Goal: Communication & Community: Answer question/provide support

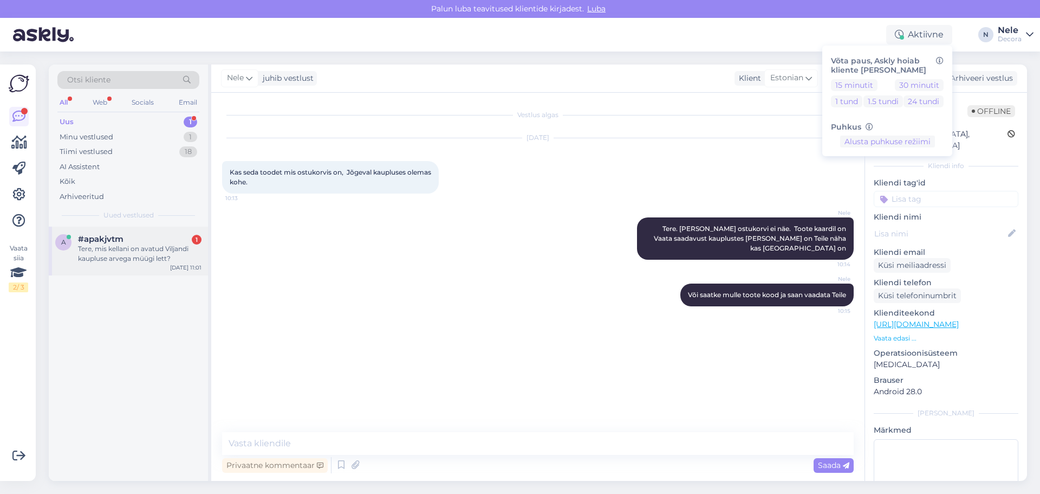
click at [111, 249] on div "Tere, mis kellani on avatud Viljandi kaupluse arvega müügi lett?" at bounding box center [140, 254] width 124 height 20
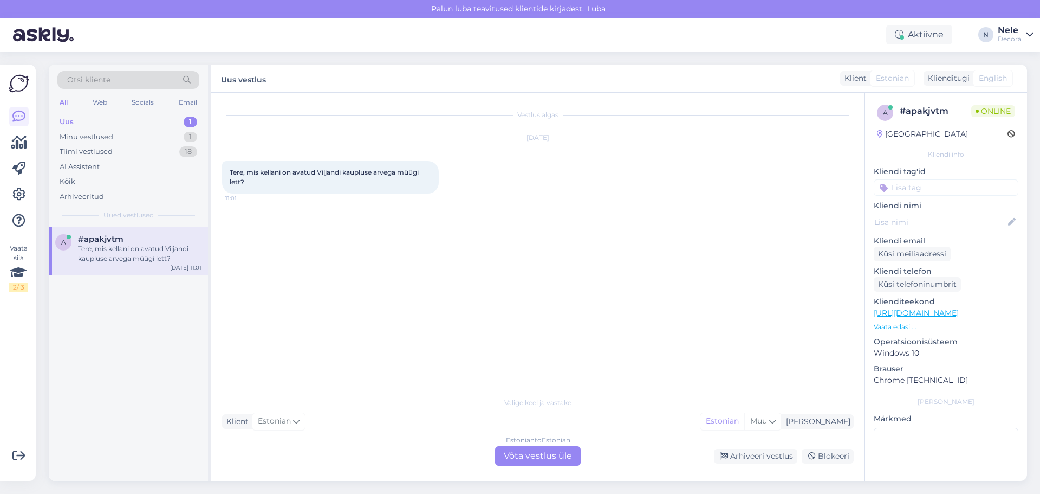
click at [518, 456] on div "Estonian to Estonian Võta vestlus üle" at bounding box center [538, 456] width 86 height 20
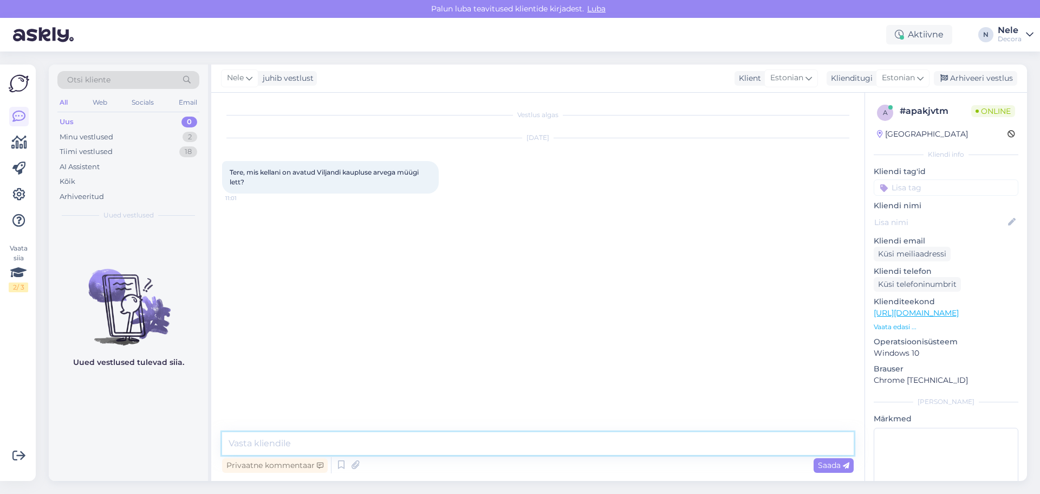
click at [272, 442] on textarea at bounding box center [538, 443] width 632 height 23
type textarea "Tere"
click at [271, 443] on textarea at bounding box center [538, 443] width 632 height 23
type textarea "M"
click at [236, 443] on textarea at bounding box center [538, 443] width 632 height 23
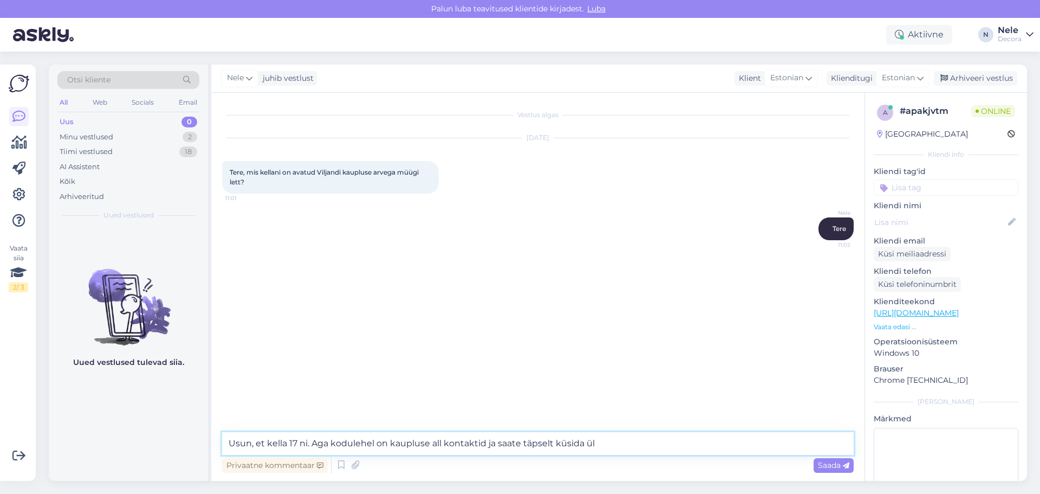
type textarea "Usun, et kella 17 ni. Aga kodulehel on kaupluse all kontaktid ja saate täpselt …"
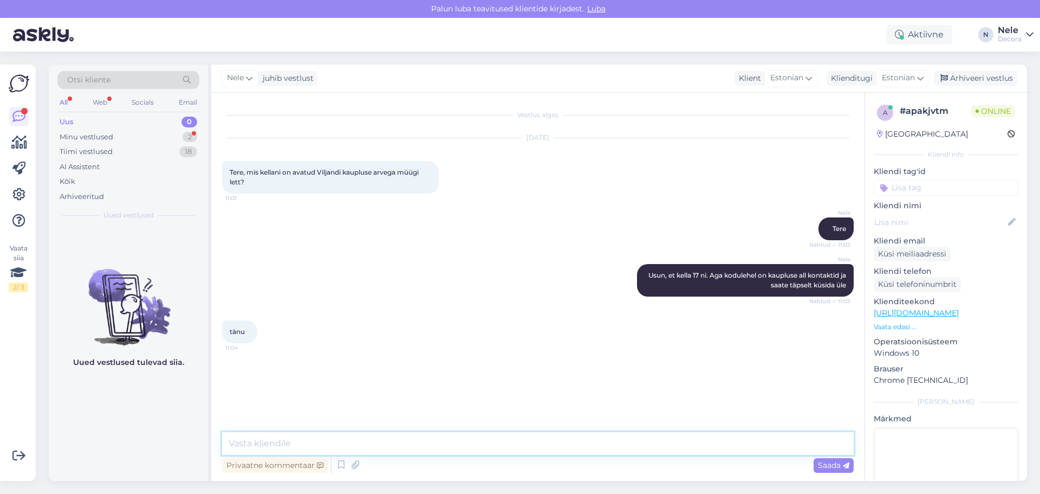
click at [313, 448] on textarea at bounding box center [538, 443] width 632 height 23
type textarea "Kaunist päeva"
click at [834, 465] on span "Saada" at bounding box center [833, 465] width 31 height 10
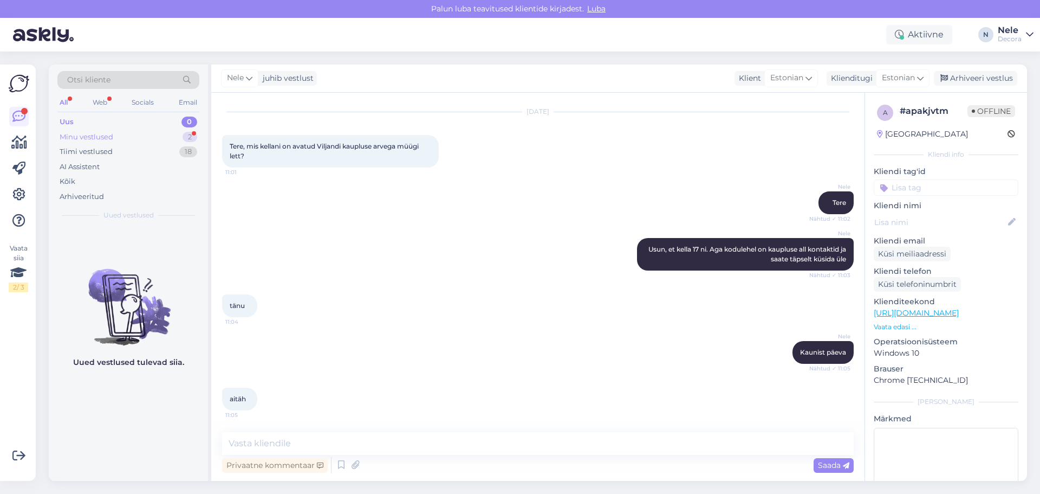
click at [88, 136] on div "Minu vestlused" at bounding box center [87, 137] width 54 height 11
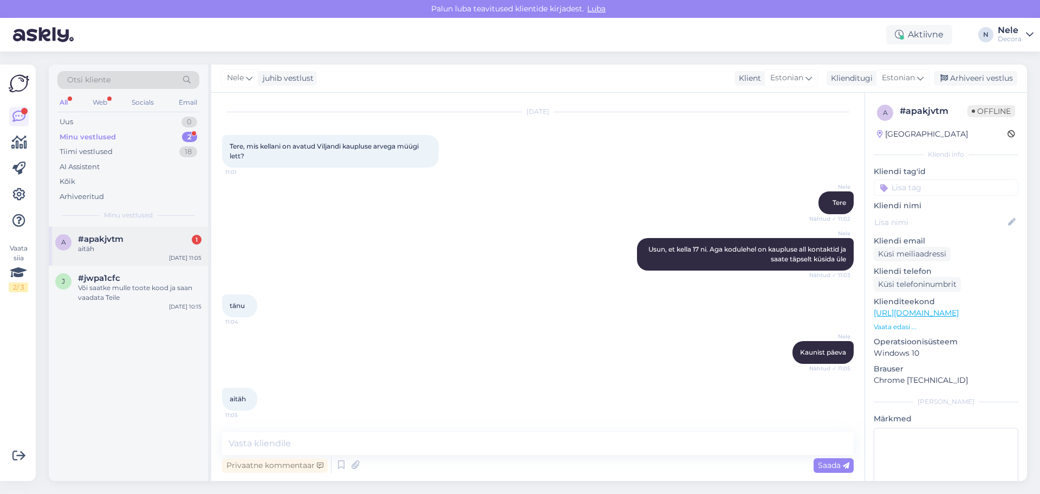
click at [84, 242] on span "#apakjvtm" at bounding box center [101, 239] width 46 height 10
click at [119, 286] on div "Või saatke mulle toote kood ja saan vaadata Teile" at bounding box center [140, 293] width 124 height 20
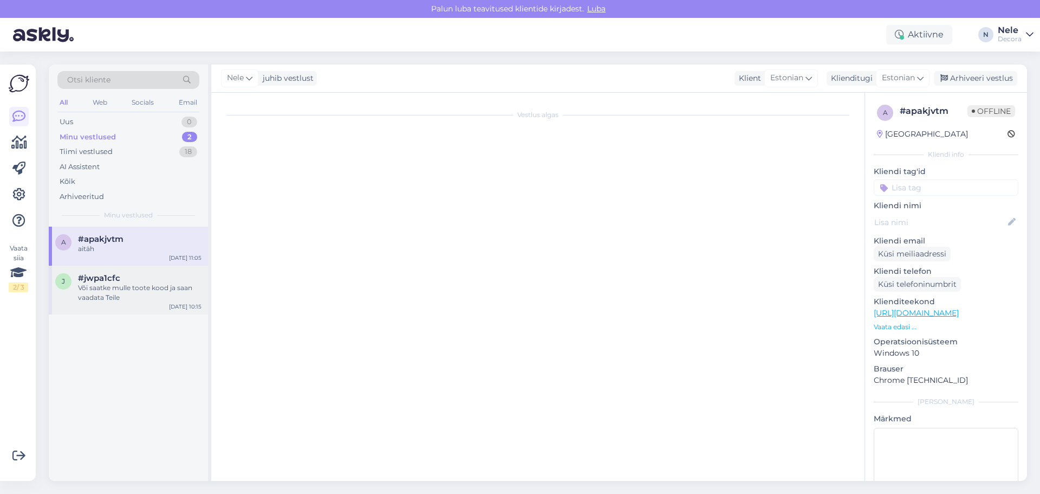
scroll to position [0, 0]
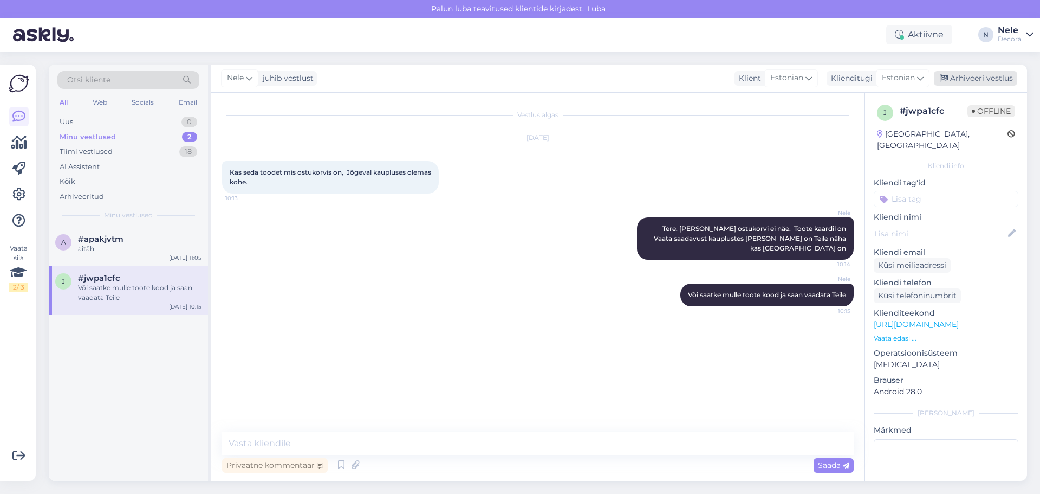
click at [980, 74] on div "Arhiveeri vestlus" at bounding box center [975, 78] width 83 height 15
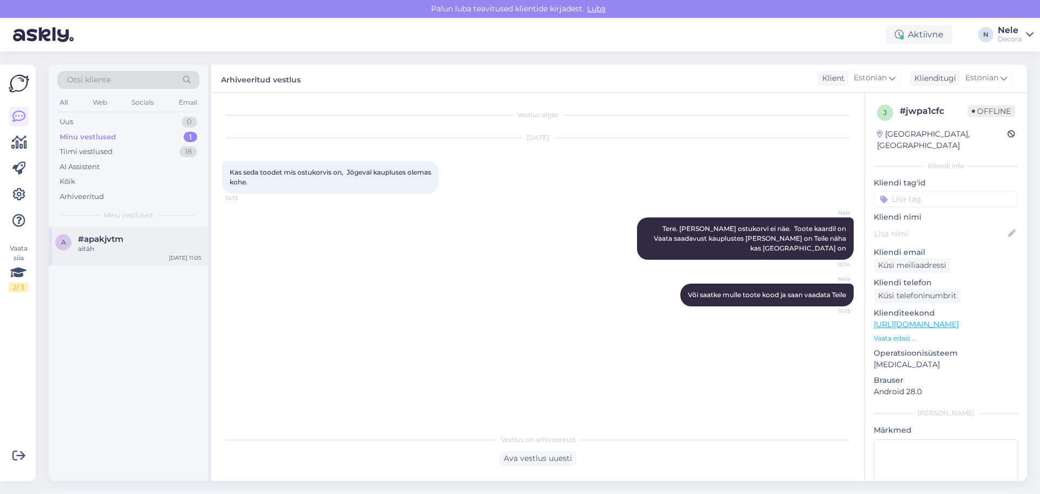
click at [122, 240] on span "#apakjvtm" at bounding box center [101, 239] width 46 height 10
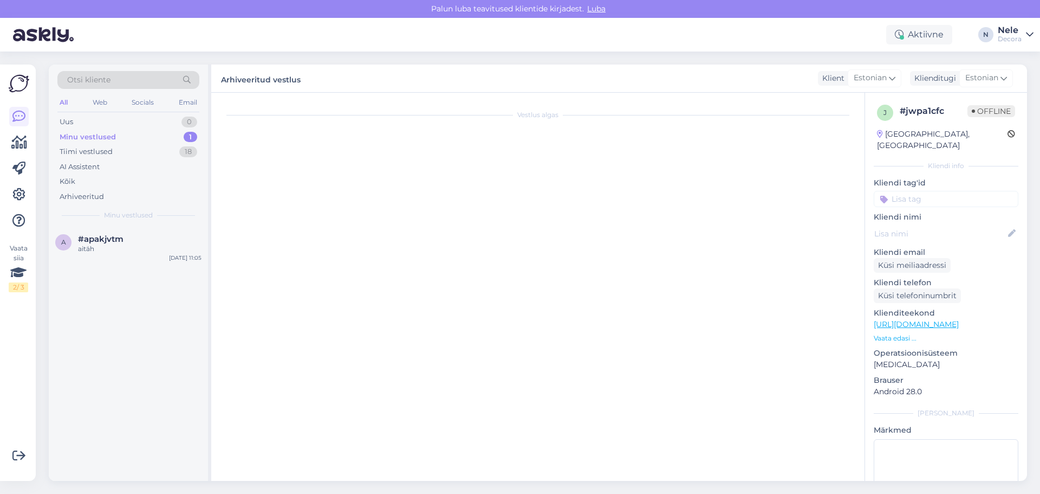
scroll to position [26, 0]
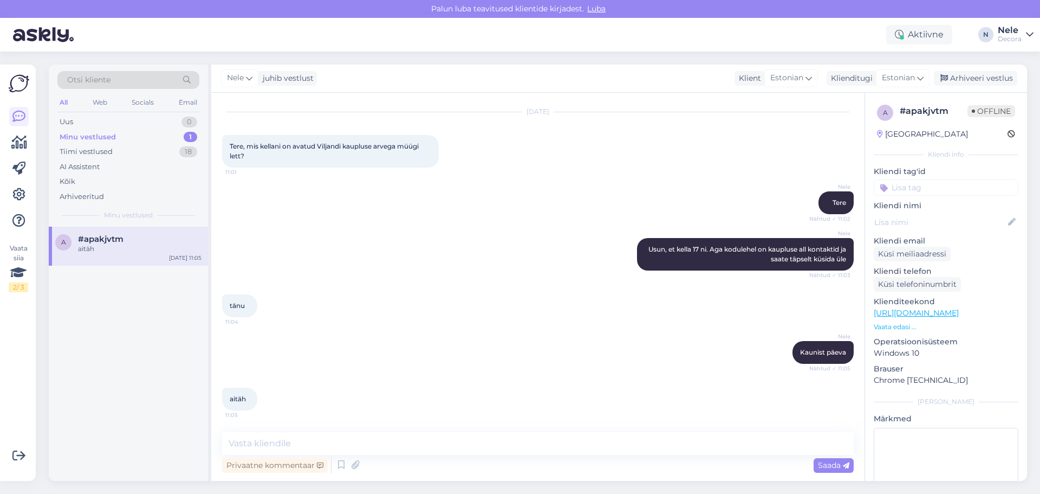
drag, startPoint x: 1004, startPoint y: 78, endPoint x: 691, endPoint y: 38, distance: 315.2
click at [1002, 77] on div "Arhiveeri vestlus" at bounding box center [975, 78] width 83 height 15
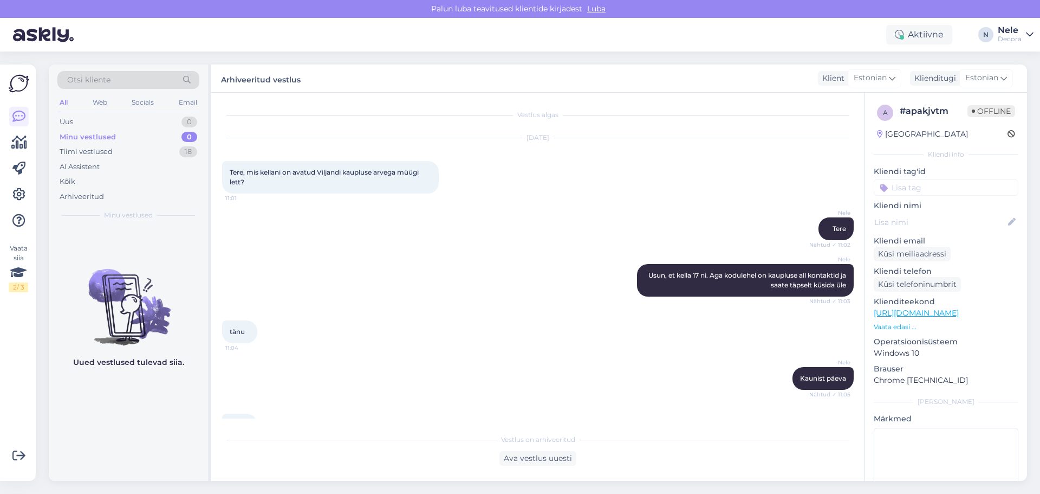
scroll to position [30, 0]
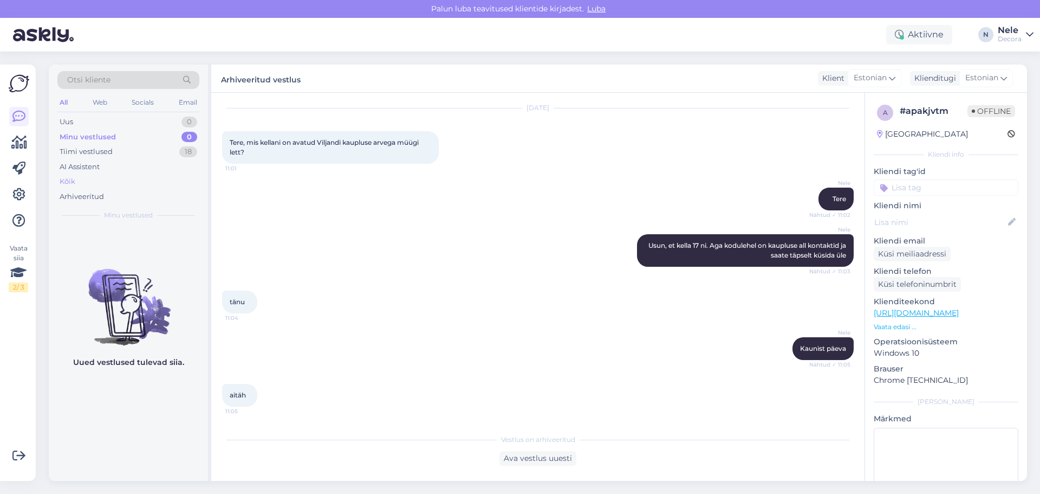
click at [60, 178] on div "Kõik" at bounding box center [68, 181] width 16 height 11
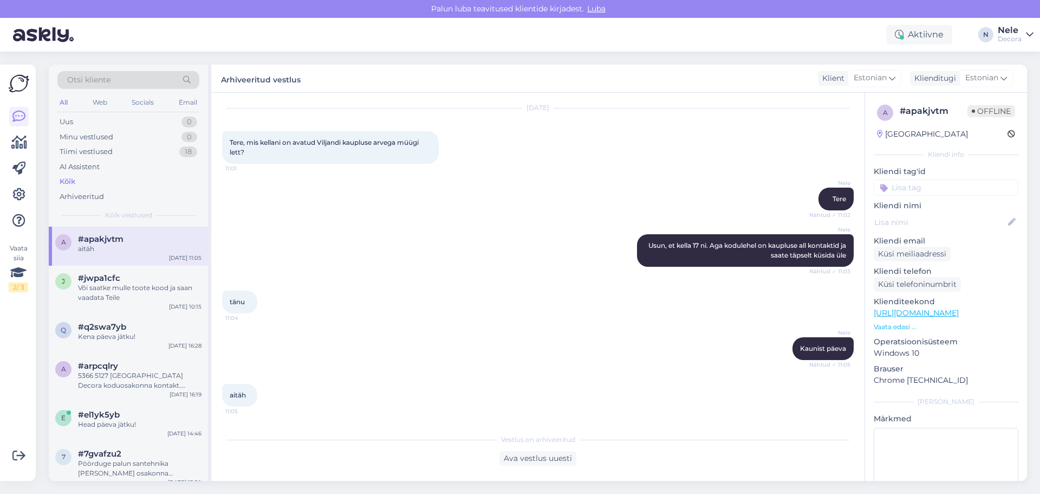
scroll to position [0, 0]
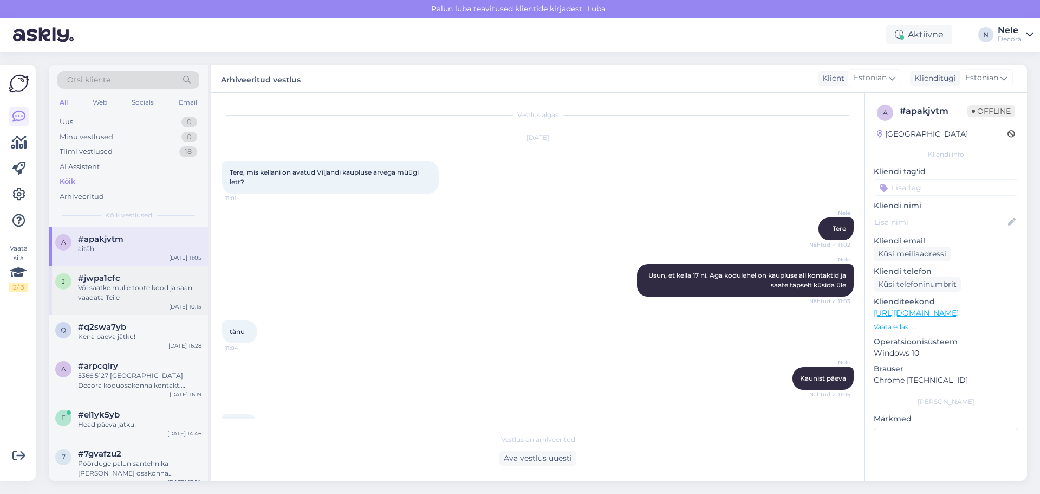
click at [126, 292] on div "Või saatke mulle toote kood ja saan vaadata Teile" at bounding box center [140, 293] width 124 height 20
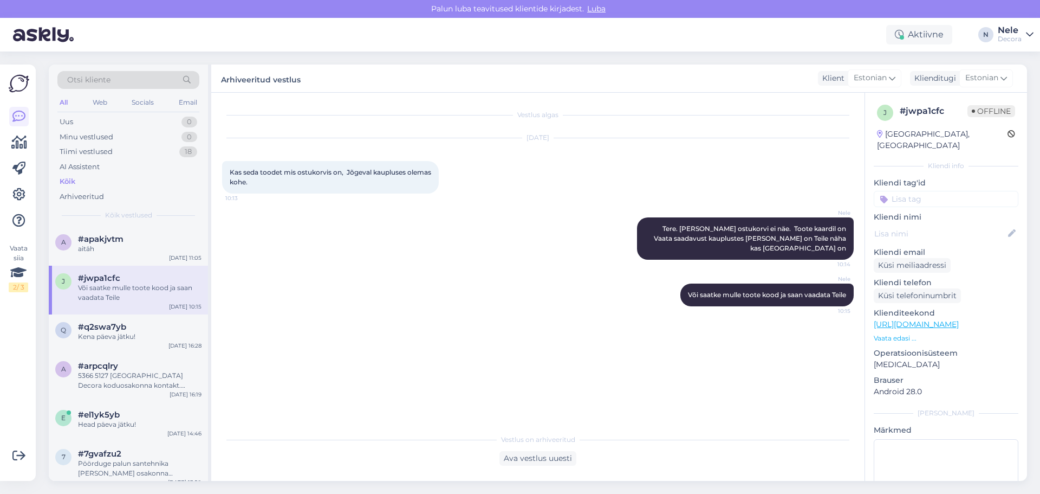
click at [912, 319] on link "[URL][DOMAIN_NAME]" at bounding box center [916, 324] width 85 height 10
click at [124, 335] on div "Kena päeva jätku!" at bounding box center [140, 337] width 124 height 10
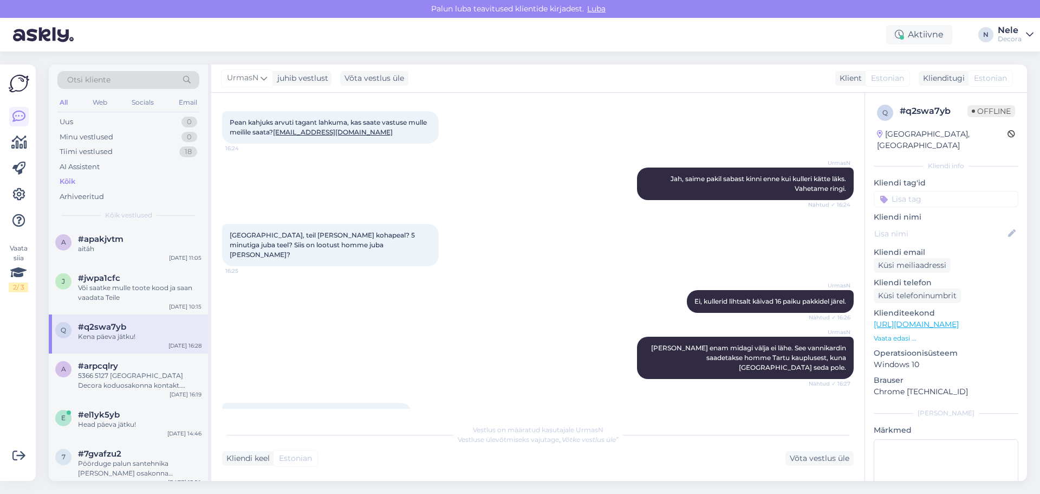
scroll to position [169, 0]
